Goal: Information Seeking & Learning: Learn about a topic

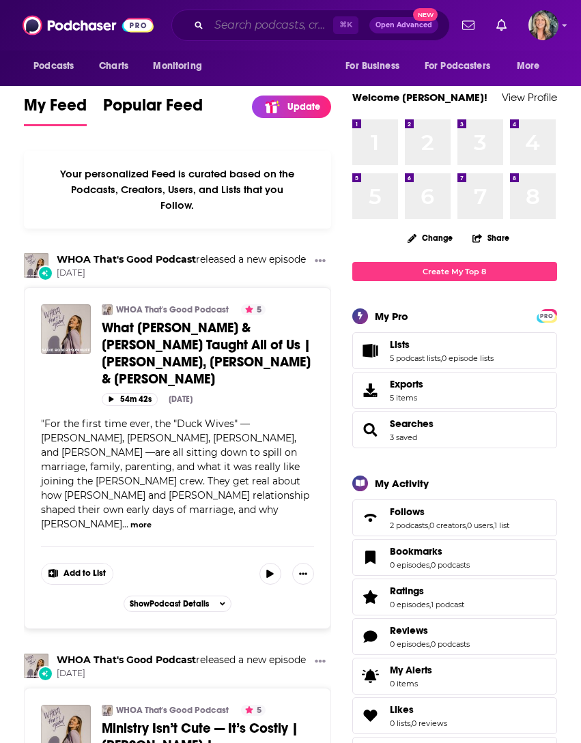
click at [249, 20] on input "Search podcasts, credits, & more..." at bounding box center [271, 25] width 124 height 22
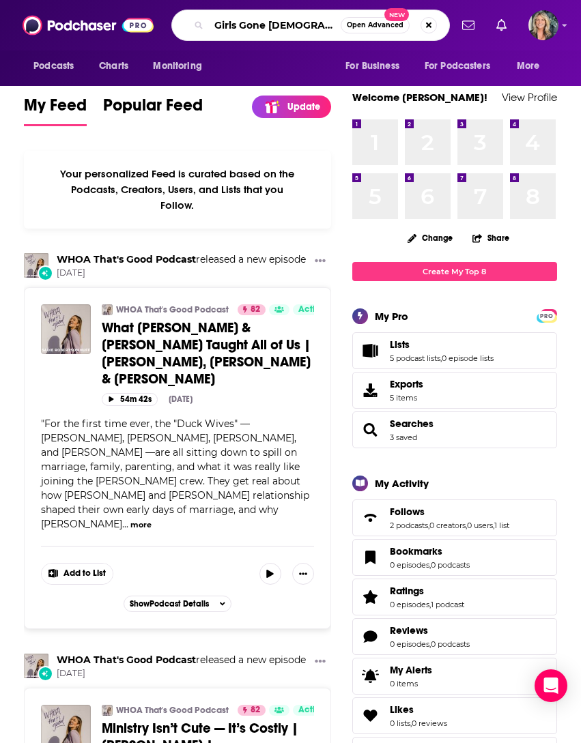
type input "Girls Gone [DEMOGRAPHIC_DATA]"
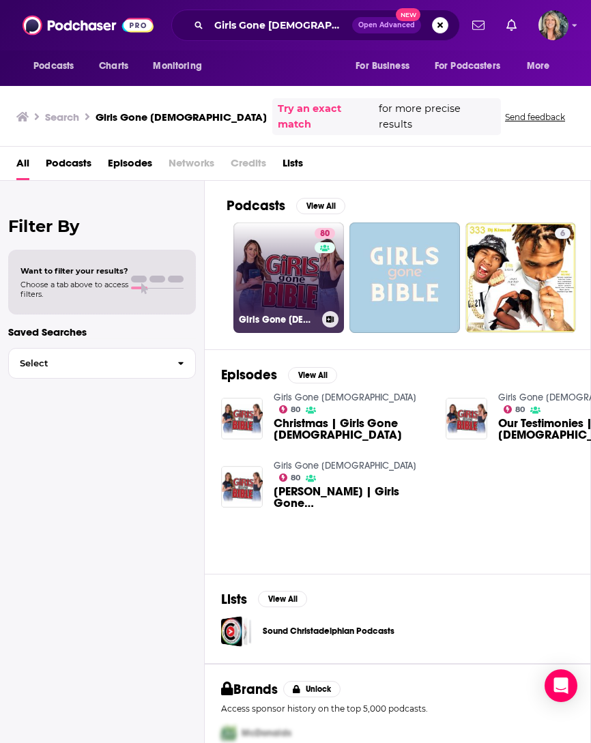
click at [285, 270] on link "80 Girls Gone [DEMOGRAPHIC_DATA]" at bounding box center [288, 278] width 111 height 111
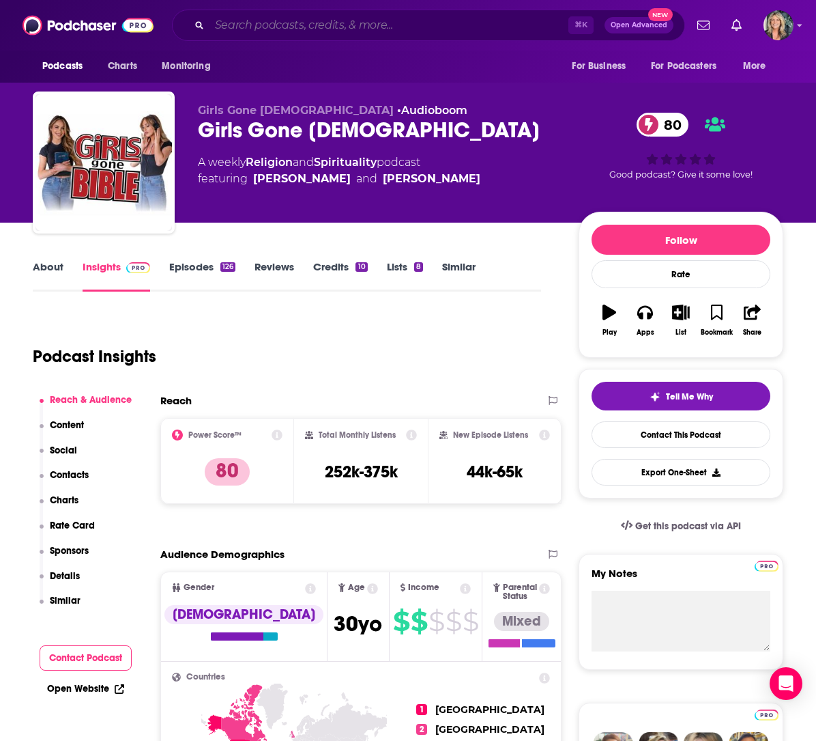
click at [297, 25] on input "Search podcasts, credits, & more..." at bounding box center [389, 25] width 359 height 22
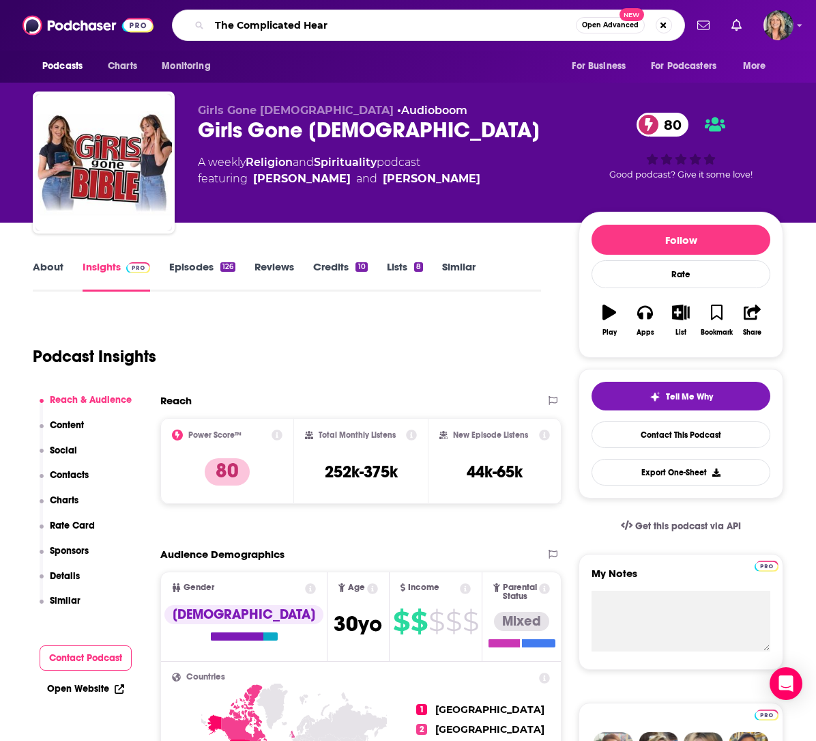
type input "The Complicated Heart"
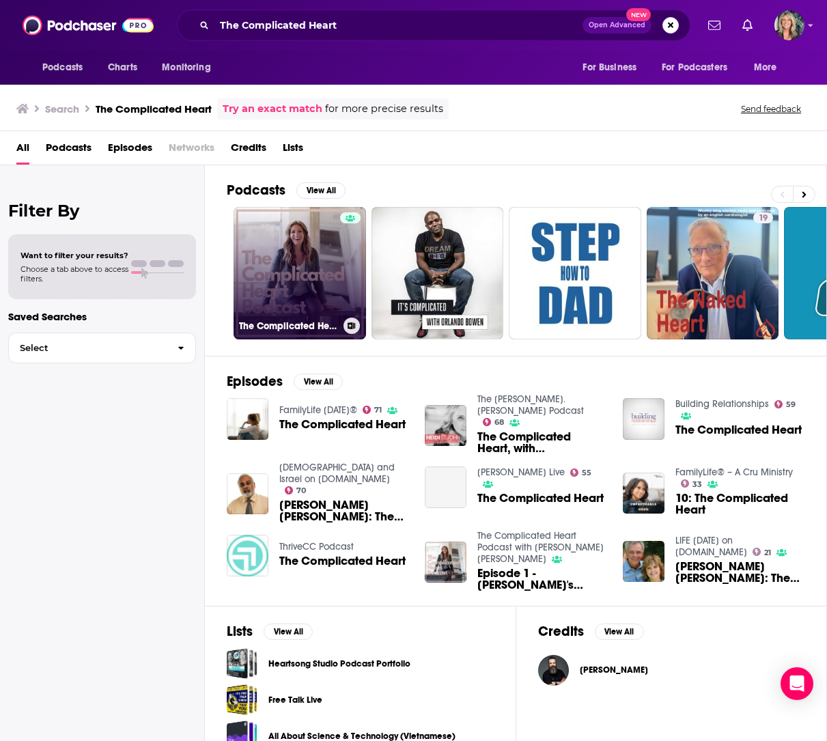
click at [291, 264] on link "The Complicated Heart Podcast with [PERSON_NAME] [PERSON_NAME]" at bounding box center [299, 273] width 132 height 132
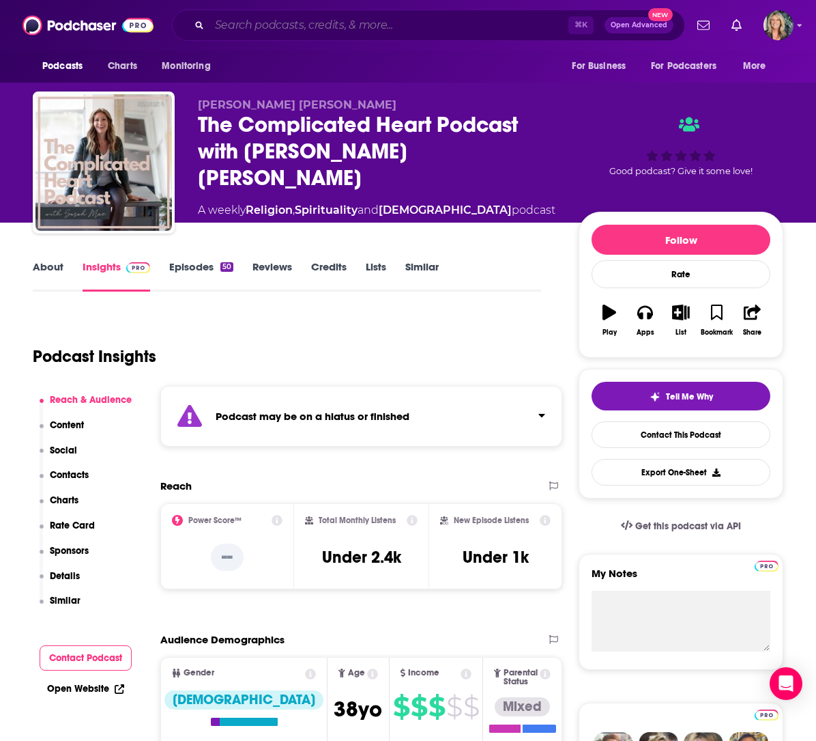
click at [229, 27] on input "Search podcasts, credits, & more..." at bounding box center [389, 25] width 359 height 22
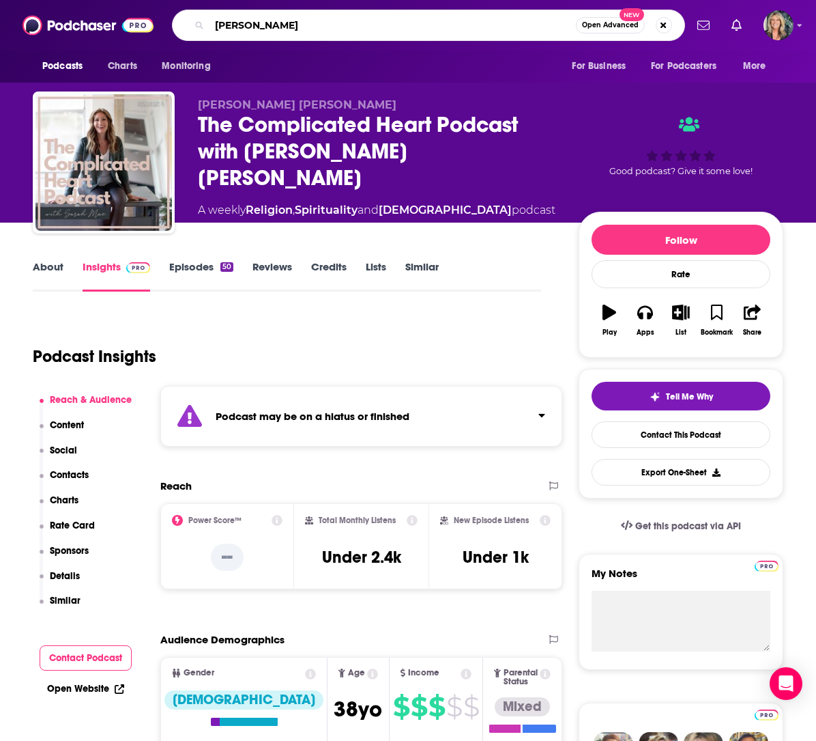
type input "[PERSON_NAME]"
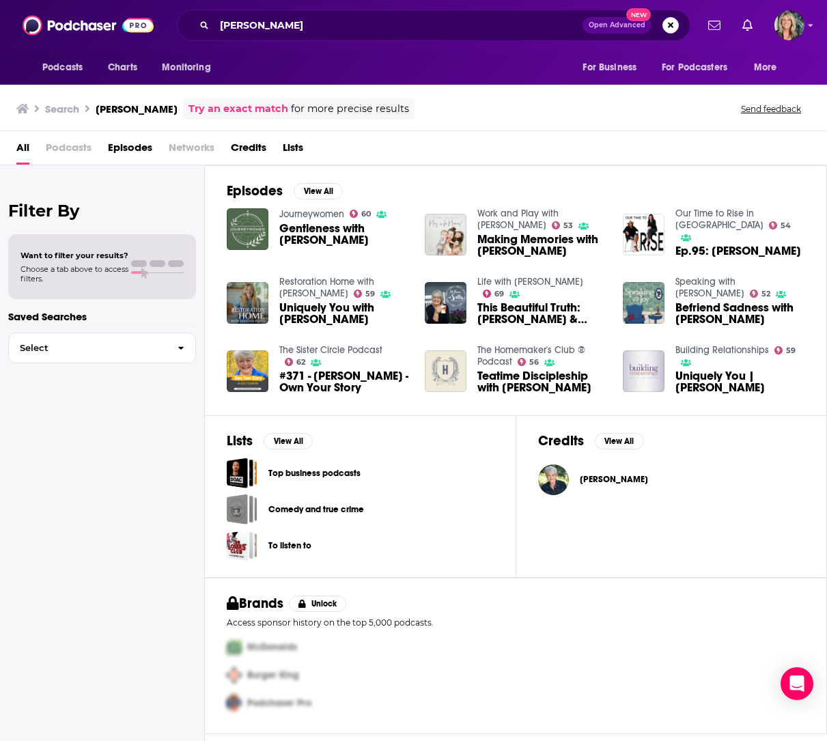
click at [335, 376] on span "#371 - [PERSON_NAME] - Own Your Story" at bounding box center [343, 381] width 129 height 23
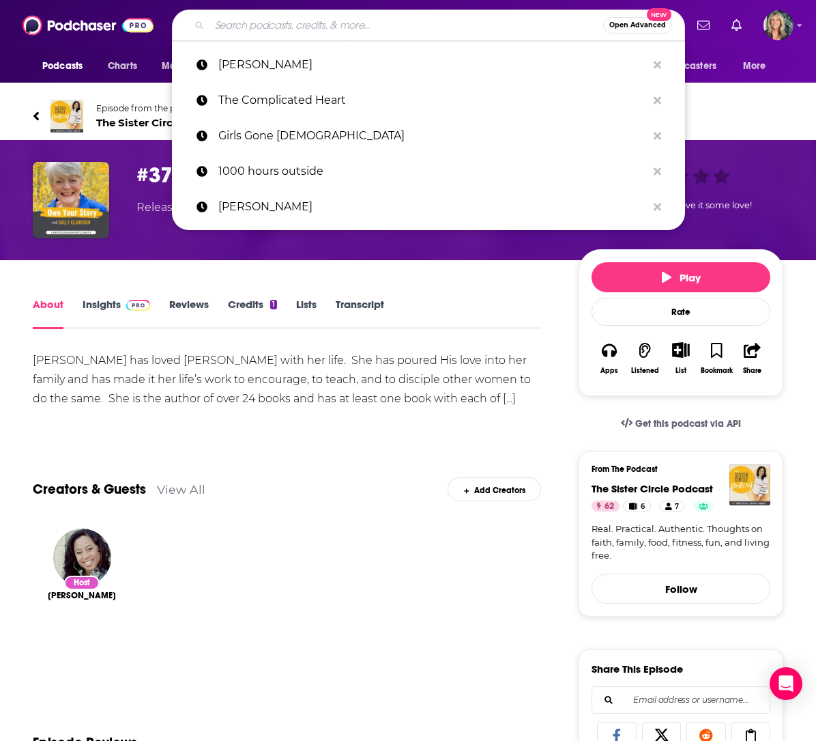
click at [289, 22] on input "Search podcasts, credits, & more..." at bounding box center [407, 25] width 394 height 22
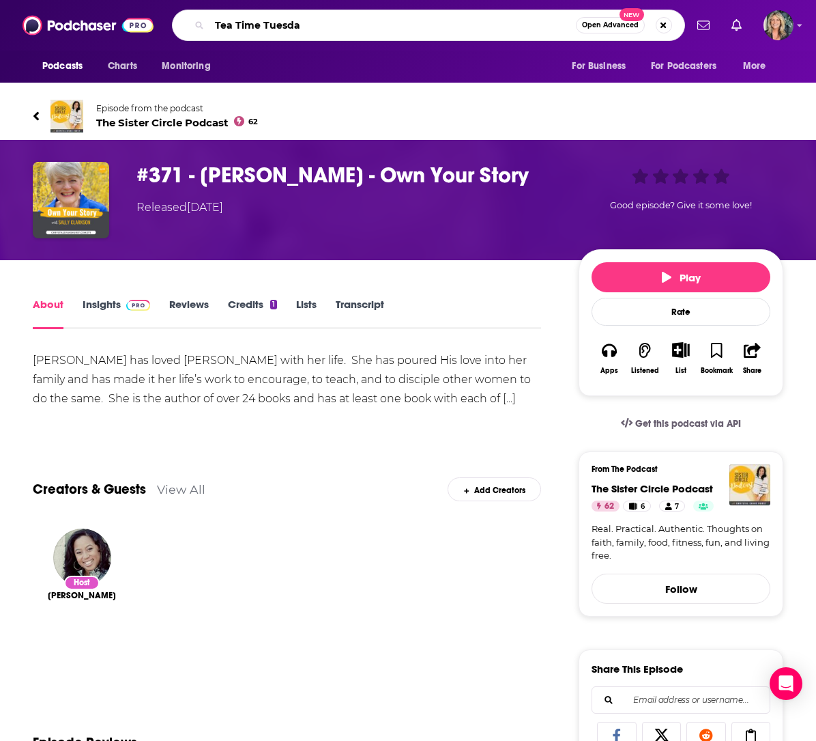
type input "Tea Time [DATE]"
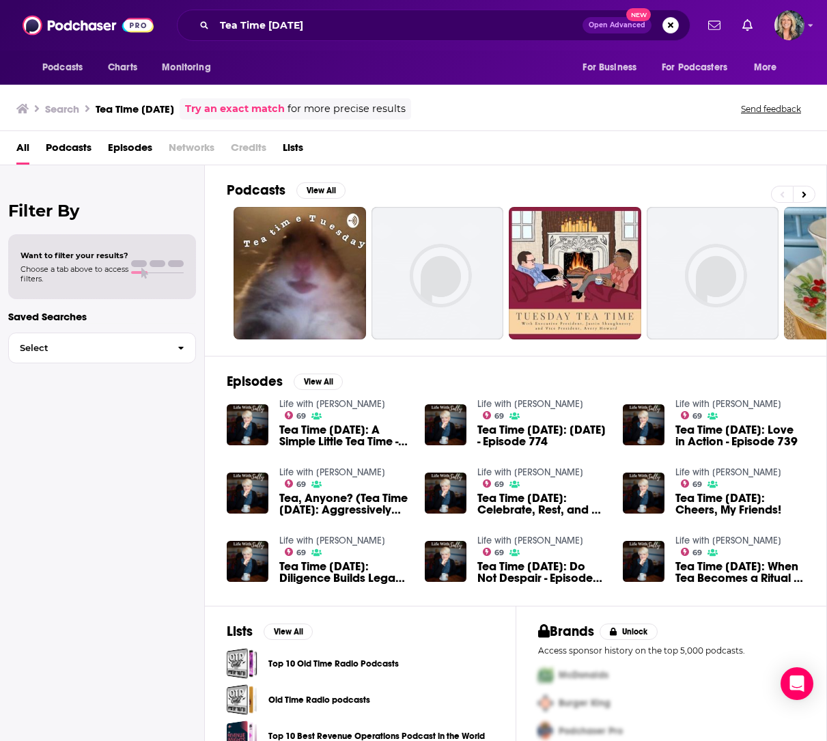
click at [317, 424] on span "Tea Time [DATE]: A Simple Little Tea Time - Episode 764" at bounding box center [343, 435] width 129 height 23
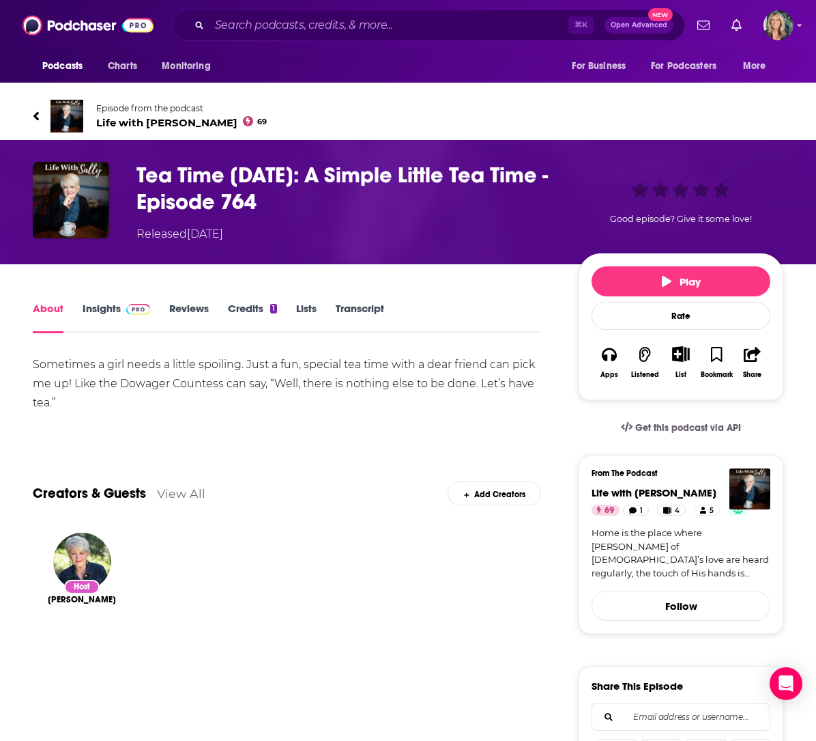
click at [132, 122] on span "Life with [PERSON_NAME] 69" at bounding box center [181, 122] width 171 height 13
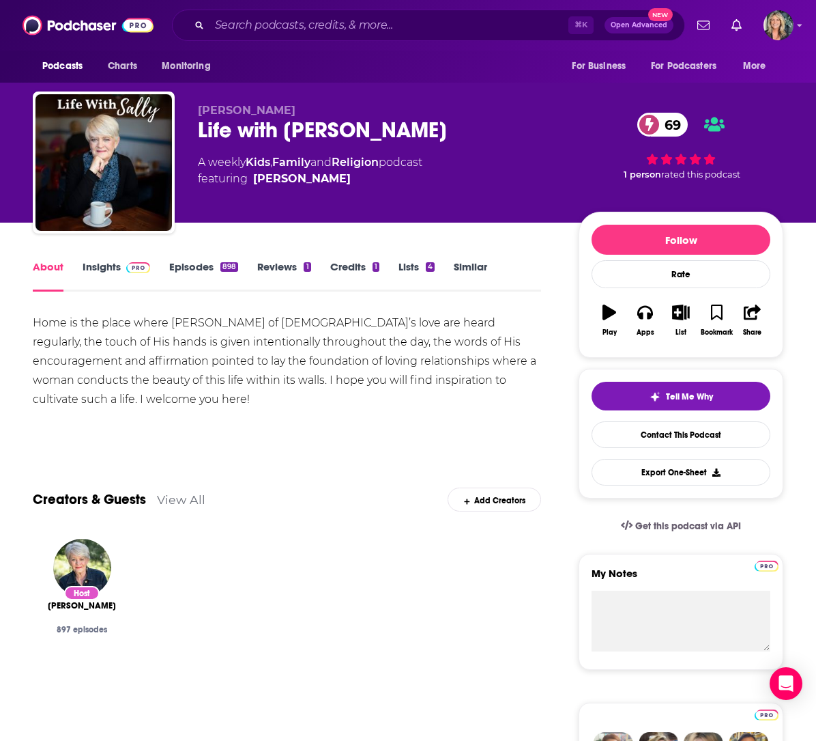
click at [117, 266] on link "Insights" at bounding box center [117, 275] width 68 height 31
